Goal: Transaction & Acquisition: Purchase product/service

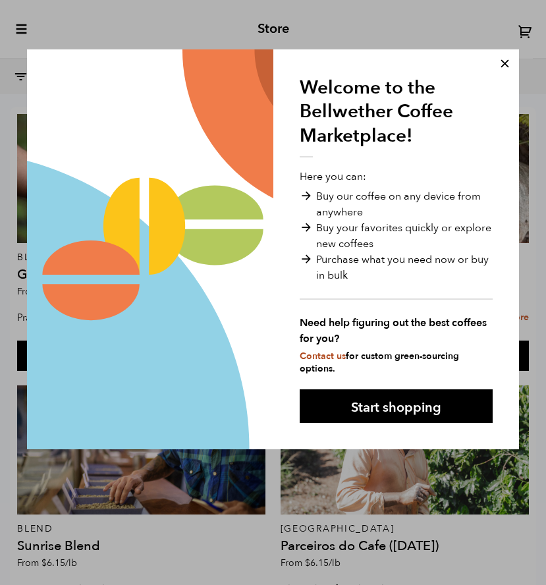
click at [506, 64] on button at bounding box center [505, 63] width 35 height 35
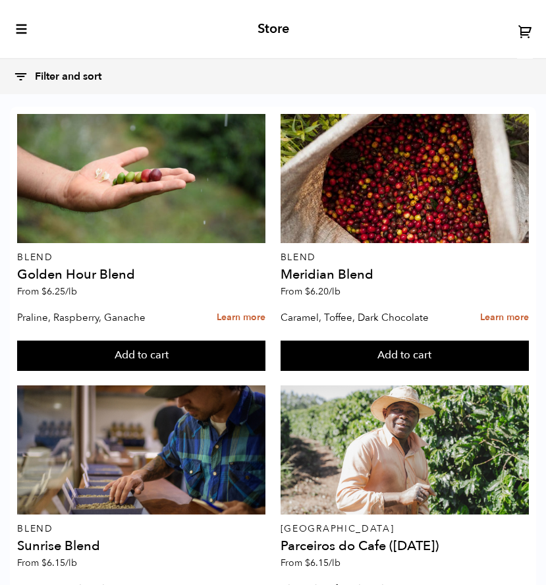
click at [17, 38] on div "Store" at bounding box center [273, 29] width 546 height 59
click at [20, 16] on div "Store" at bounding box center [273, 29] width 546 height 59
click at [23, 27] on icon "toggle-mobile-menu" at bounding box center [21, 28] width 13 height 13
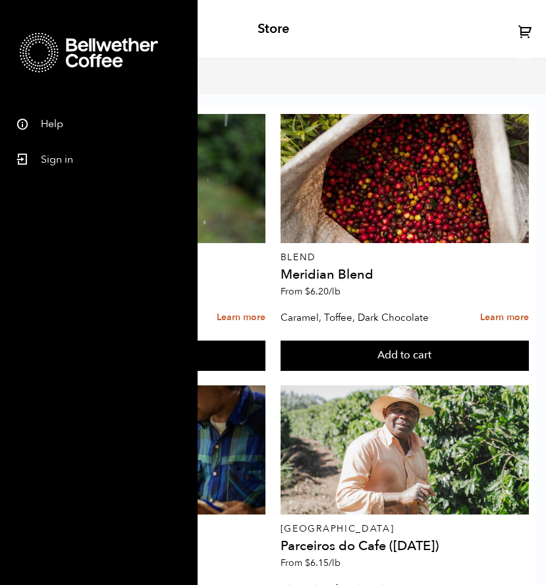
click at [227, 14] on div "Store" at bounding box center [273, 29] width 546 height 59
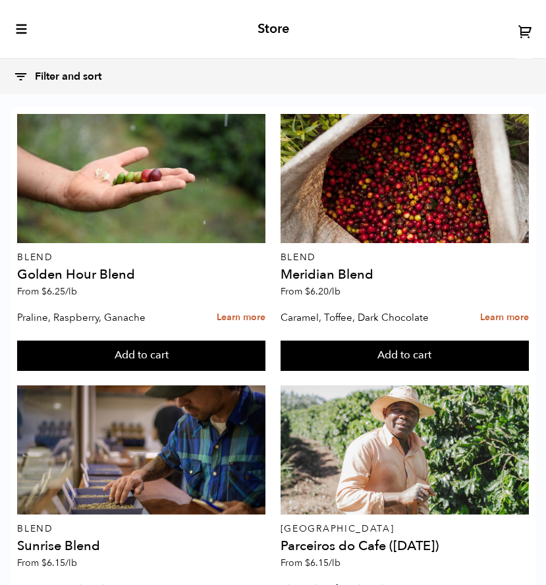
click at [74, 76] on button "Filter and sort" at bounding box center [64, 77] width 102 height 28
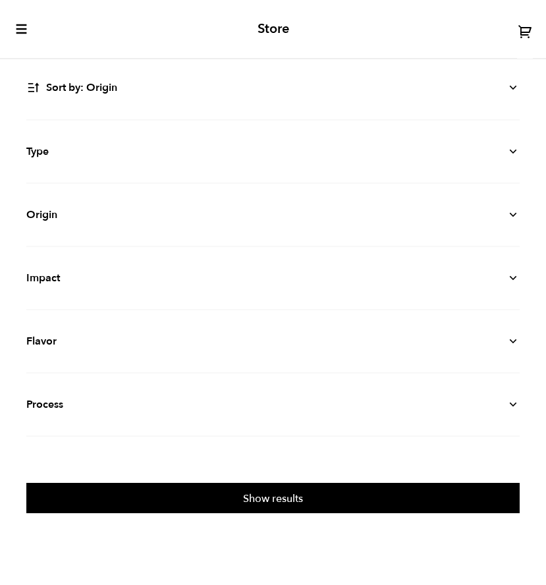
click at [513, 90] on select "Sort by: Origin Sort by: Most recent Sort by: Name Sort by: Price (high to low)…" at bounding box center [273, 88] width 494 height 30
click at [515, 153] on icon at bounding box center [513, 151] width 13 height 13
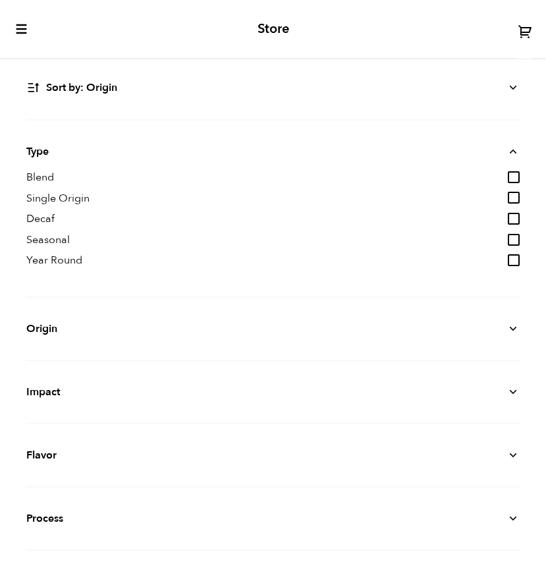
click at [71, 206] on details "Type Blend Single Origin Decaf Seasonal Year Round" at bounding box center [273, 209] width 494 height 177
click at [68, 198] on span "Single Origin" at bounding box center [57, 199] width 63 height 15
click at [508, 198] on input "Single Origin" at bounding box center [514, 198] width 12 height 12
click at [66, 197] on span "Single Origin" at bounding box center [57, 199] width 63 height 15
click at [508, 197] on input "Single Origin" at bounding box center [514, 198] width 12 height 12
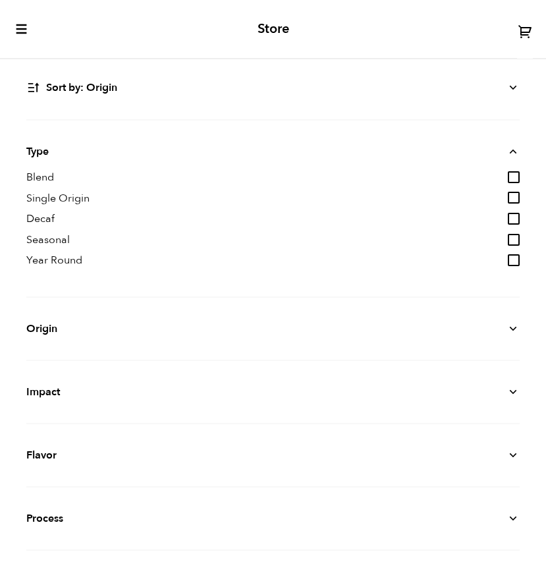
click at [515, 200] on input "Single Origin" at bounding box center [514, 198] width 12 height 12
click at [510, 202] on input "Single Origin" at bounding box center [514, 198] width 12 height 12
click at [510, 198] on input "Single Origin" at bounding box center [514, 198] width 12 height 12
checkbox input "true"
click at [502, 325] on p "Origin" at bounding box center [273, 329] width 494 height 16
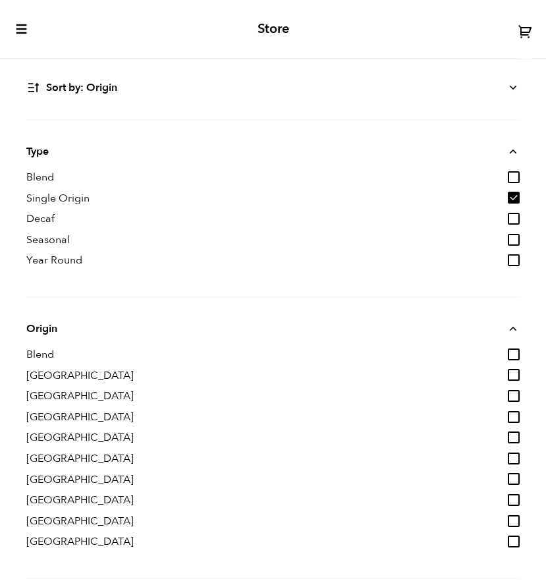
click at [515, 375] on input "[GEOGRAPHIC_DATA]" at bounding box center [514, 375] width 12 height 12
checkbox input "true"
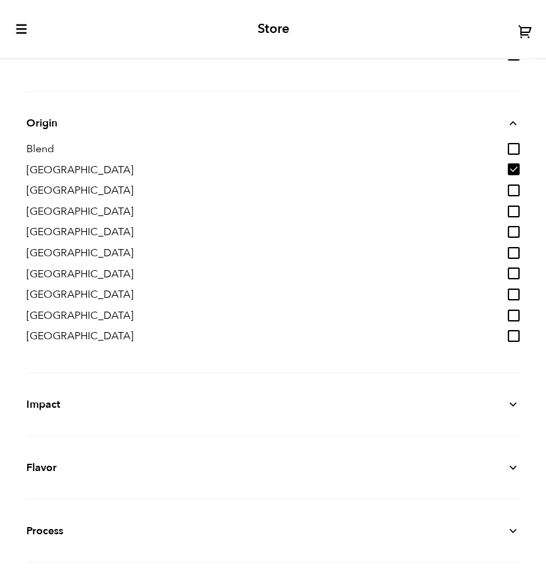
scroll to position [260, 0]
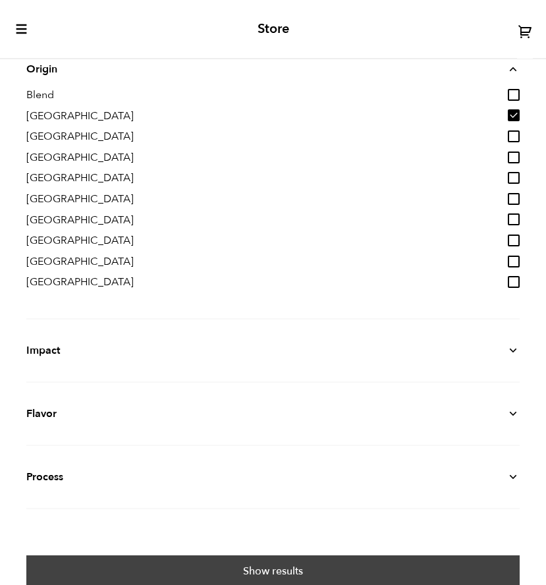
click at [329, 574] on button "Show results" at bounding box center [273, 571] width 494 height 30
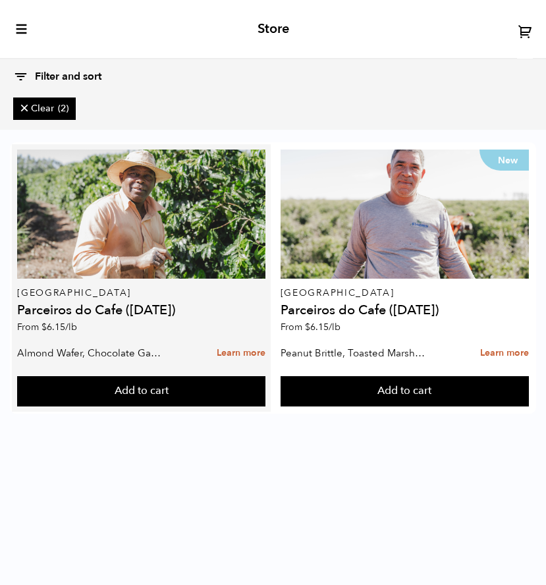
click at [127, 301] on div "Brazil Parceiros do Cafe (APR 25) From $ 6.15 /lb" at bounding box center [141, 245] width 249 height 190
click at [127, 313] on h4 "Parceiros do Cafe (APR 25)" at bounding box center [141, 310] width 249 height 13
click at [242, 353] on link "Learn more" at bounding box center [241, 353] width 49 height 28
click at [233, 353] on link "Learn more" at bounding box center [241, 353] width 49 height 28
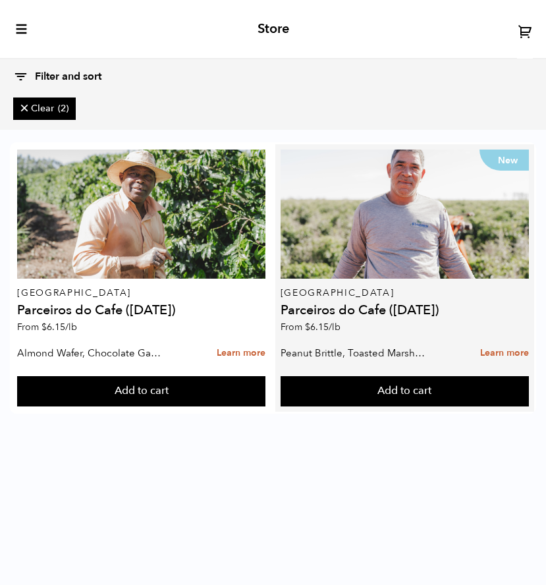
click at [377, 330] on p "From $ 6.15 /lb" at bounding box center [405, 327] width 249 height 9
click at [362, 303] on div "New Brazil Parceiros do Cafe (AUG 25) From $ 6.15 /lb" at bounding box center [405, 245] width 249 height 190
click at [355, 314] on h4 "Parceiros do Cafe ([DATE])" at bounding box center [405, 310] width 249 height 13
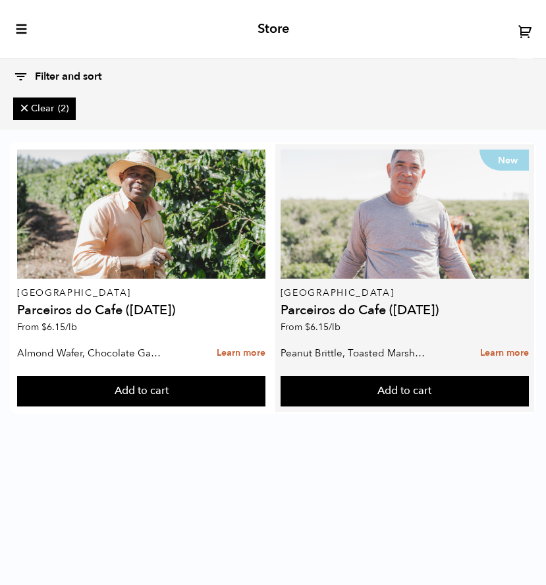
click at [414, 249] on div "New" at bounding box center [405, 214] width 249 height 129
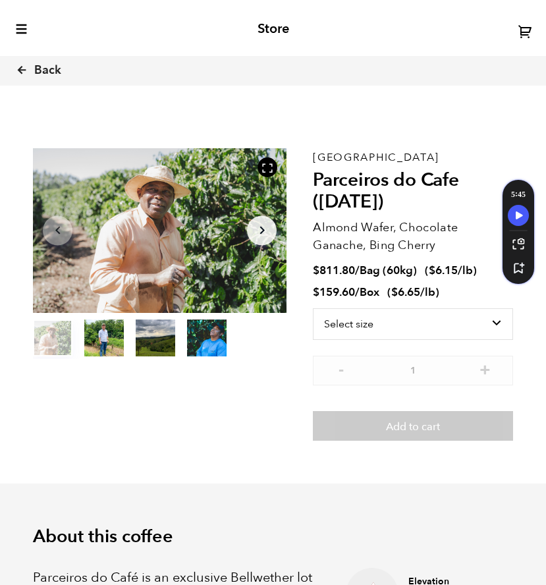
click at [263, 231] on icon "button" at bounding box center [262, 231] width 5 height 8
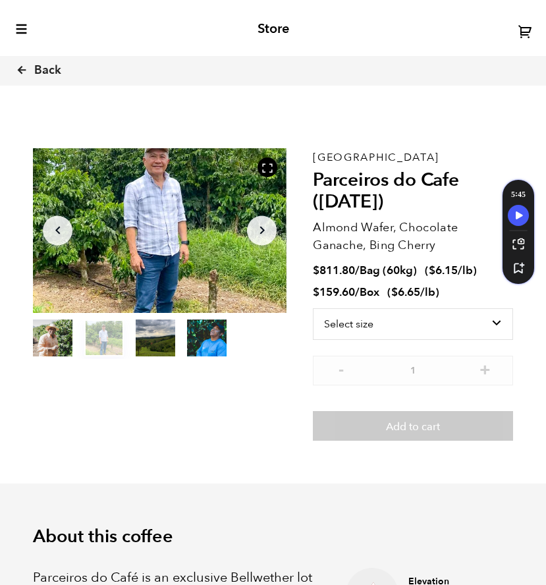
click at [387, 119] on section "Item 2 of 4 Arrow Left Arrow Right item 0 item 1 item 2 item 3 Item 2 of 4 Braz…" at bounding box center [273, 294] width 546 height 379
click at [41, 67] on span "Back" at bounding box center [47, 71] width 27 height 16
click at [54, 220] on button "Arrow Left" at bounding box center [58, 231] width 30 height 30
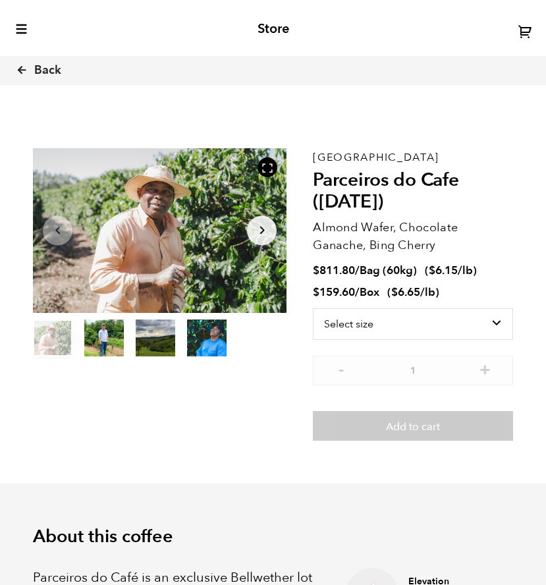
click at [59, 226] on icon "Arrow Left" at bounding box center [58, 231] width 16 height 16
click at [55, 231] on icon "Arrow Left" at bounding box center [58, 231] width 16 height 16
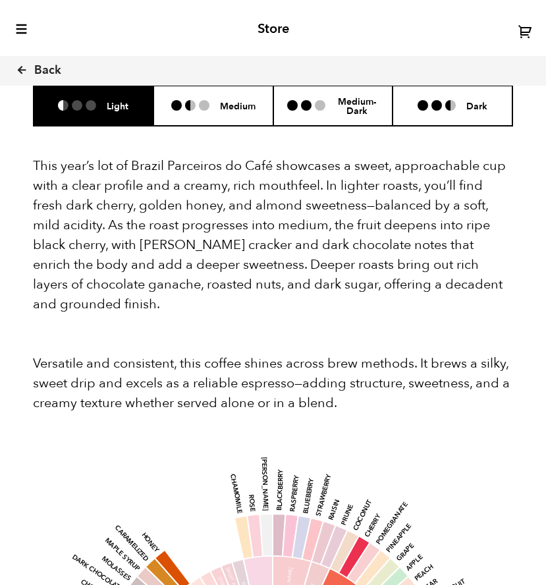
scroll to position [1489, 0]
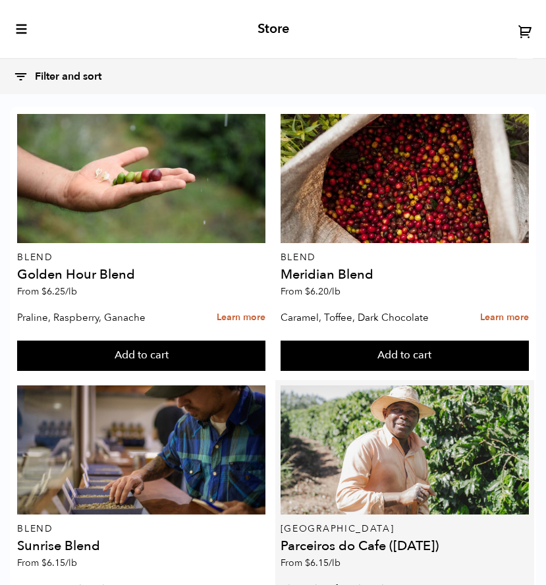
scroll to position [359, 0]
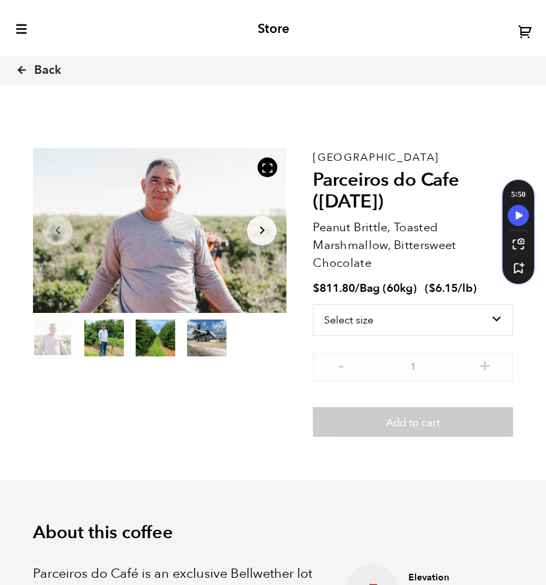
click at [20, 29] on icon "toggle-mobile-menu" at bounding box center [21, 28] width 13 height 13
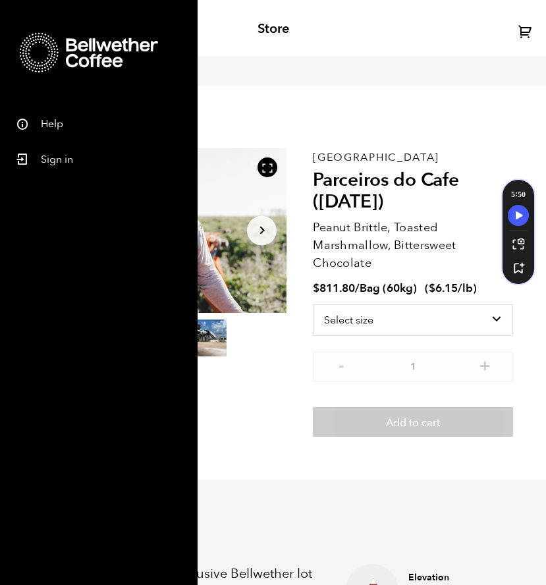
click at [106, 60] on icon at bounding box center [112, 52] width 92 height 53
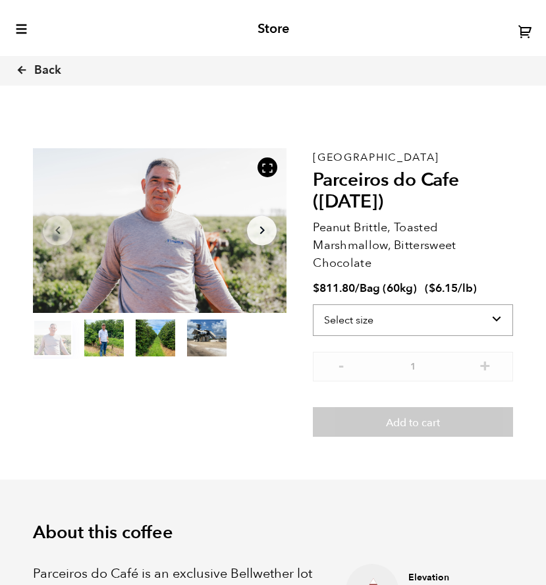
click at [467, 295] on span "/lb" at bounding box center [465, 288] width 15 height 15
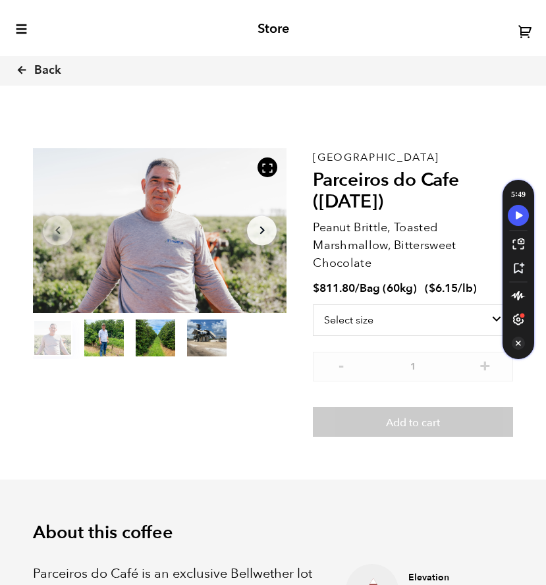
click at [521, 347] on icon "Turn Off Speechify button" at bounding box center [518, 343] width 13 height 13
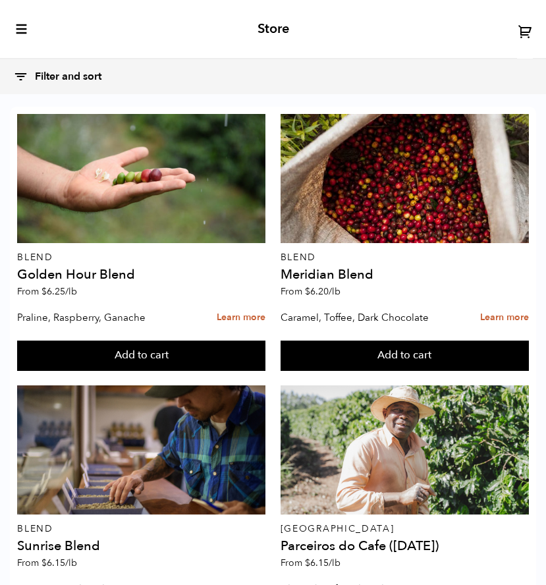
click at [28, 31] on div "Store" at bounding box center [273, 29] width 546 height 59
click at [20, 31] on icon "toggle-mobile-menu" at bounding box center [21, 28] width 13 height 13
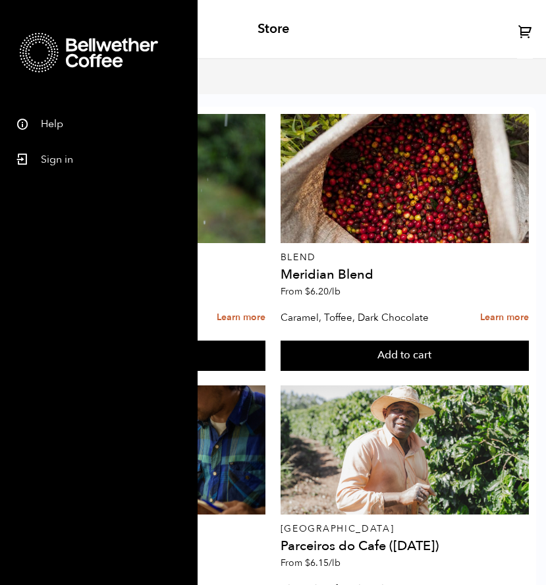
click at [55, 118] on link "Help" at bounding box center [99, 122] width 198 height 36
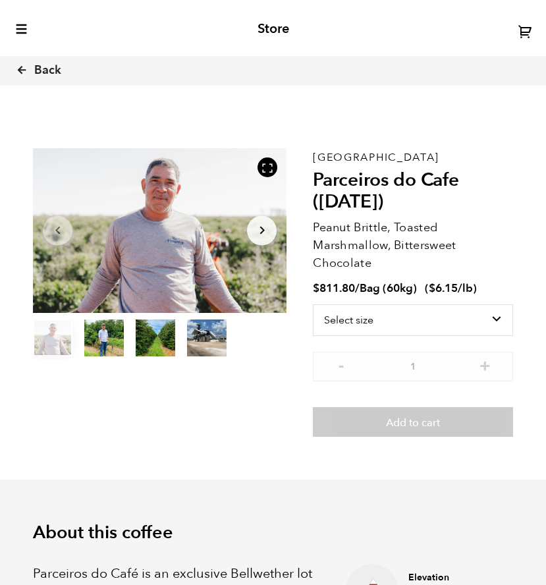
click at [265, 224] on icon "Arrow Right" at bounding box center [262, 231] width 16 height 16
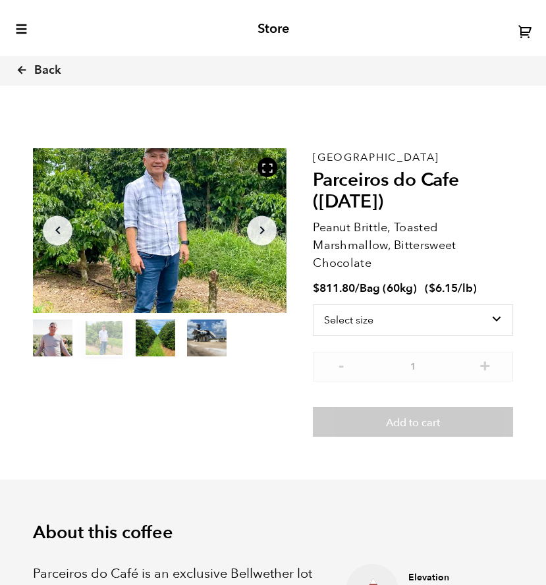
click at [266, 229] on icon "Arrow Right" at bounding box center [262, 231] width 16 height 16
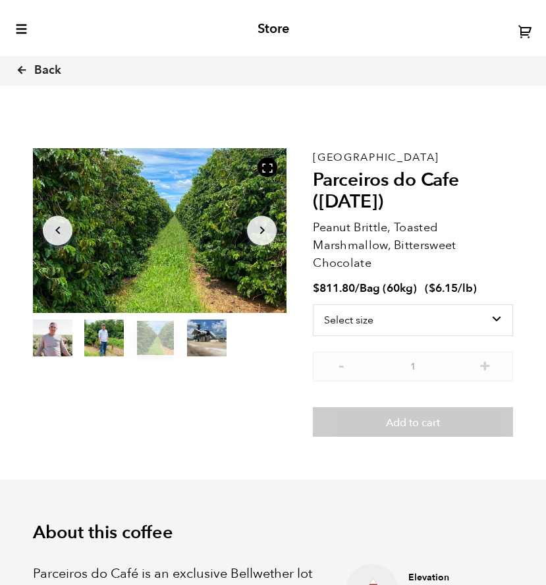
click at [266, 229] on icon "Arrow Right" at bounding box center [262, 231] width 16 height 16
